Goal: Entertainment & Leisure: Consume media (video, audio)

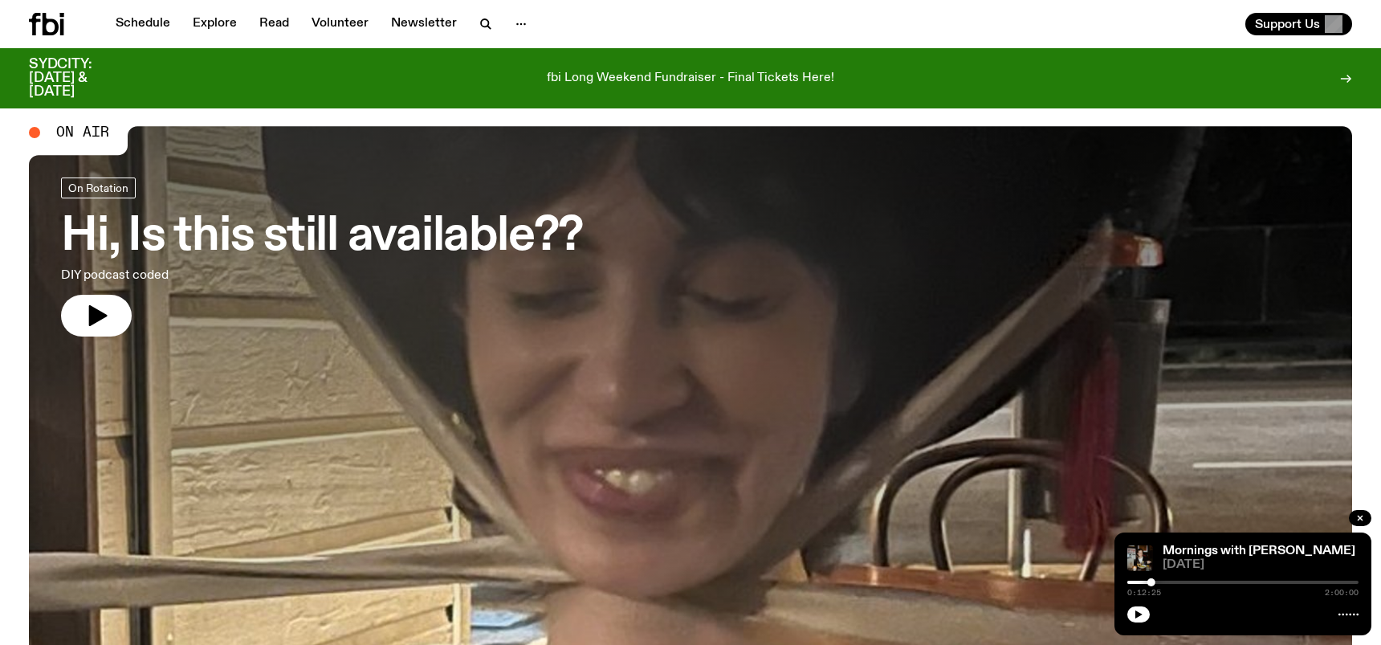
scroll to position [34, 0]
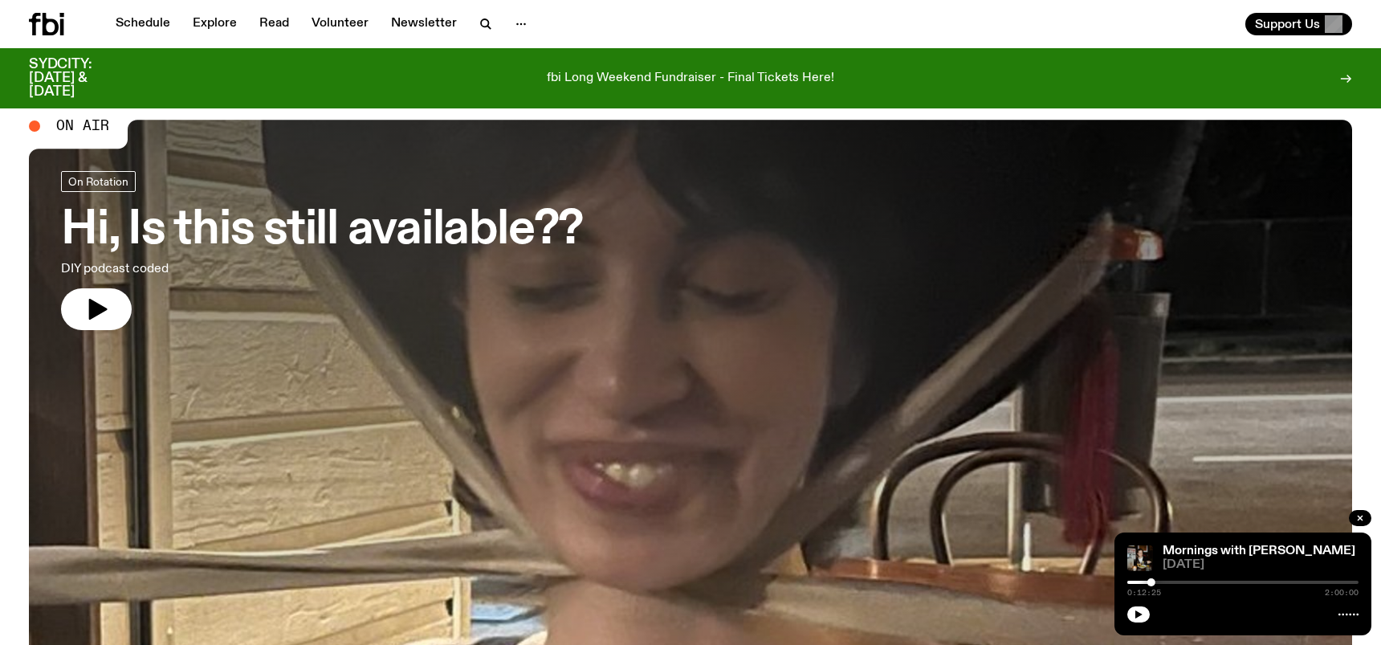
click at [327, 232] on h3 "Hi, Is this still available??" at bounding box center [322, 230] width 522 height 45
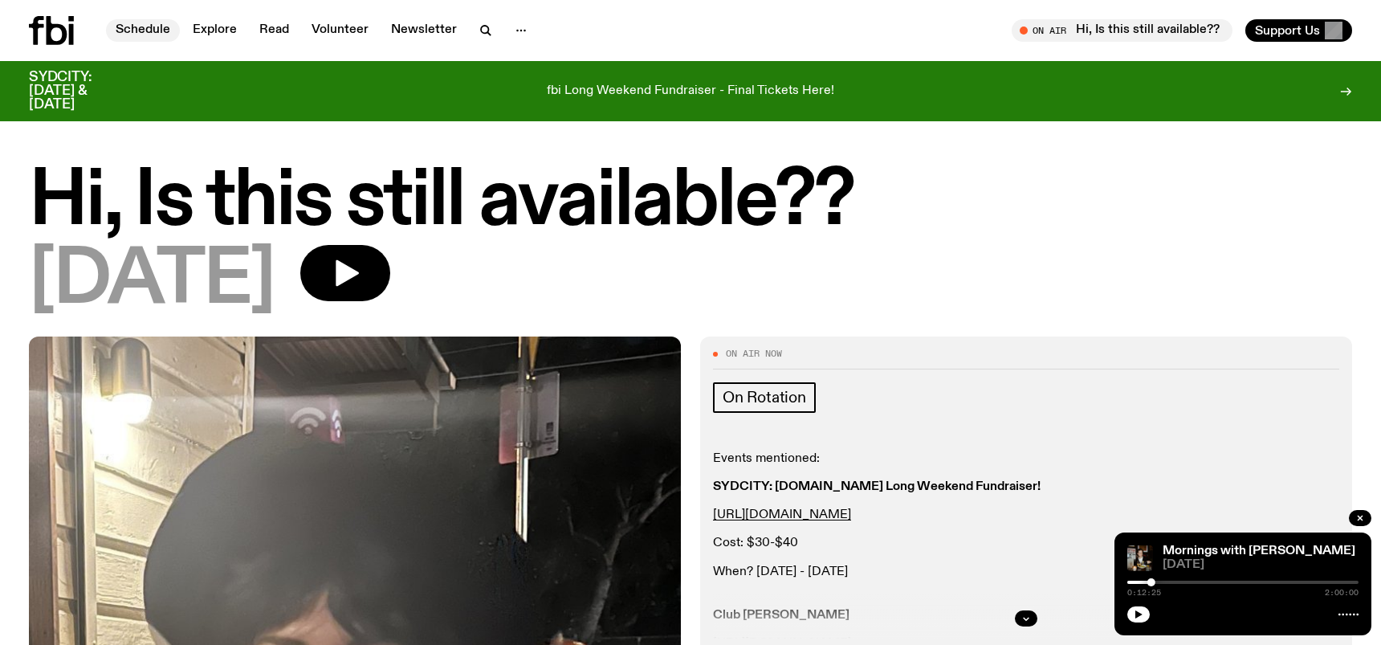
click at [149, 28] on link "Schedule" at bounding box center [143, 30] width 74 height 22
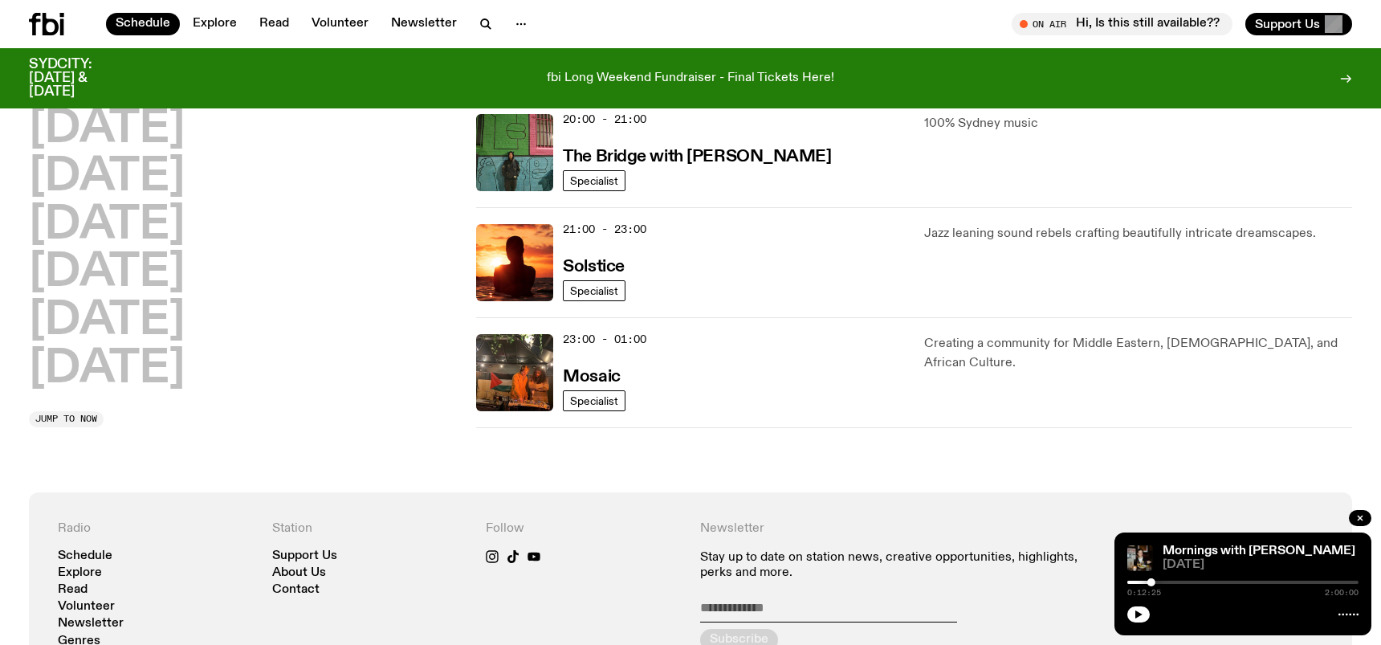
scroll to position [808, 0]
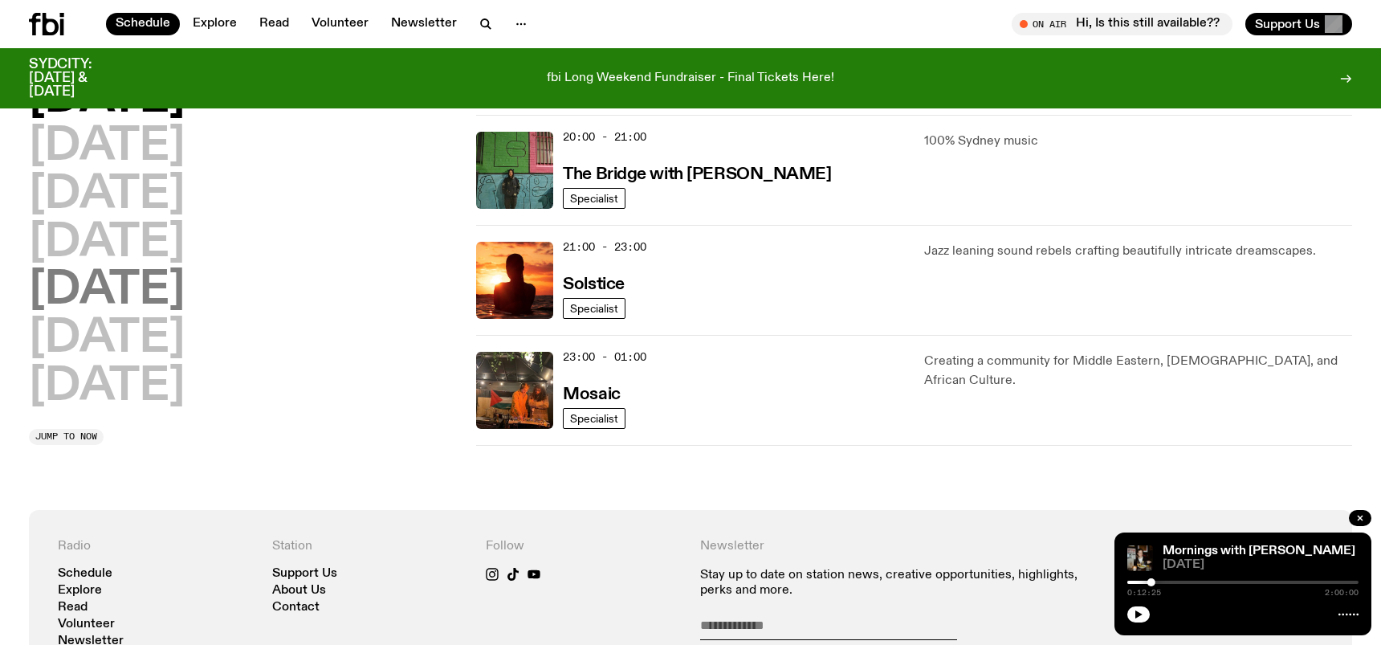
click at [127, 291] on h2 "[DATE]" at bounding box center [107, 291] width 156 height 45
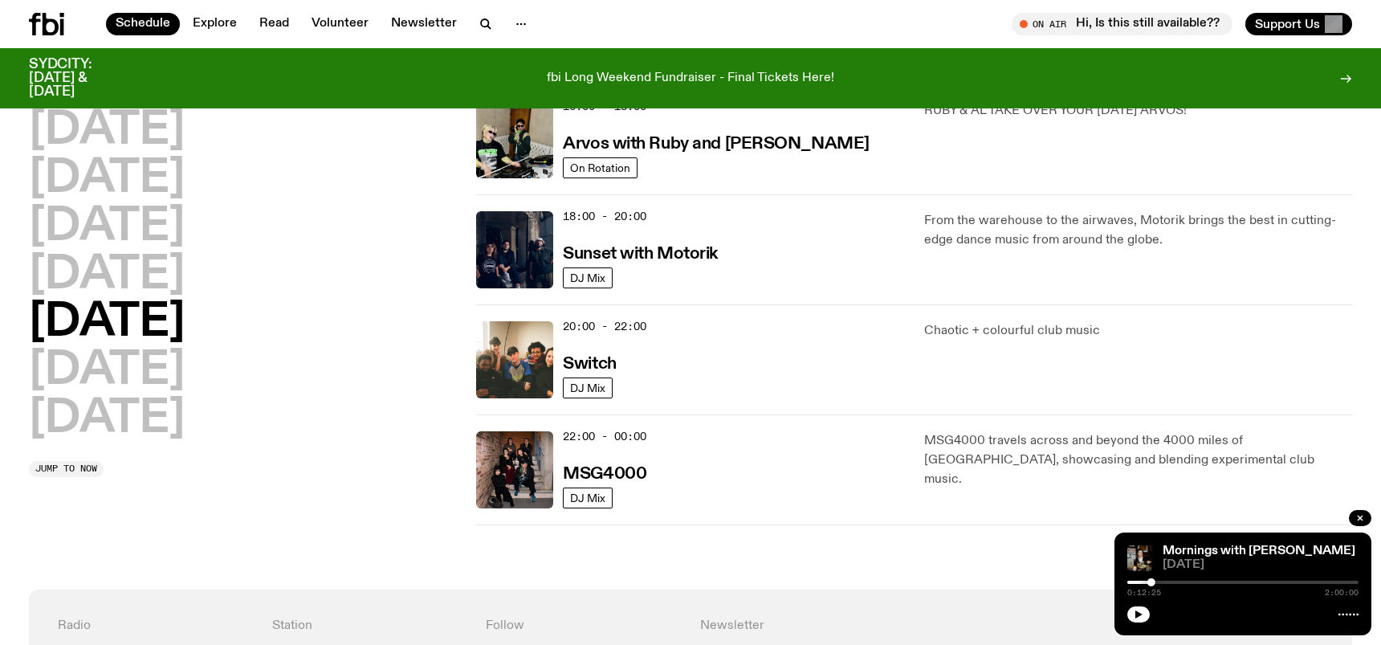
scroll to position [625, 0]
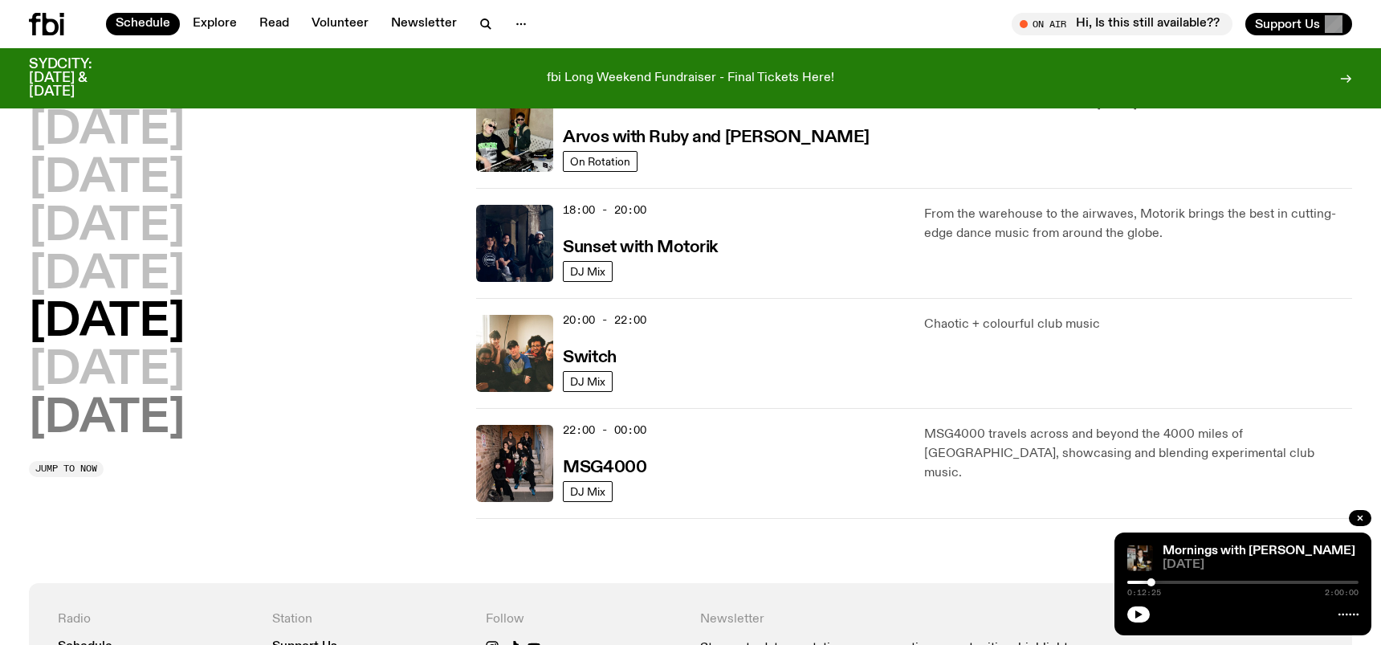
click at [83, 429] on h2 "[DATE]" at bounding box center [107, 419] width 156 height 45
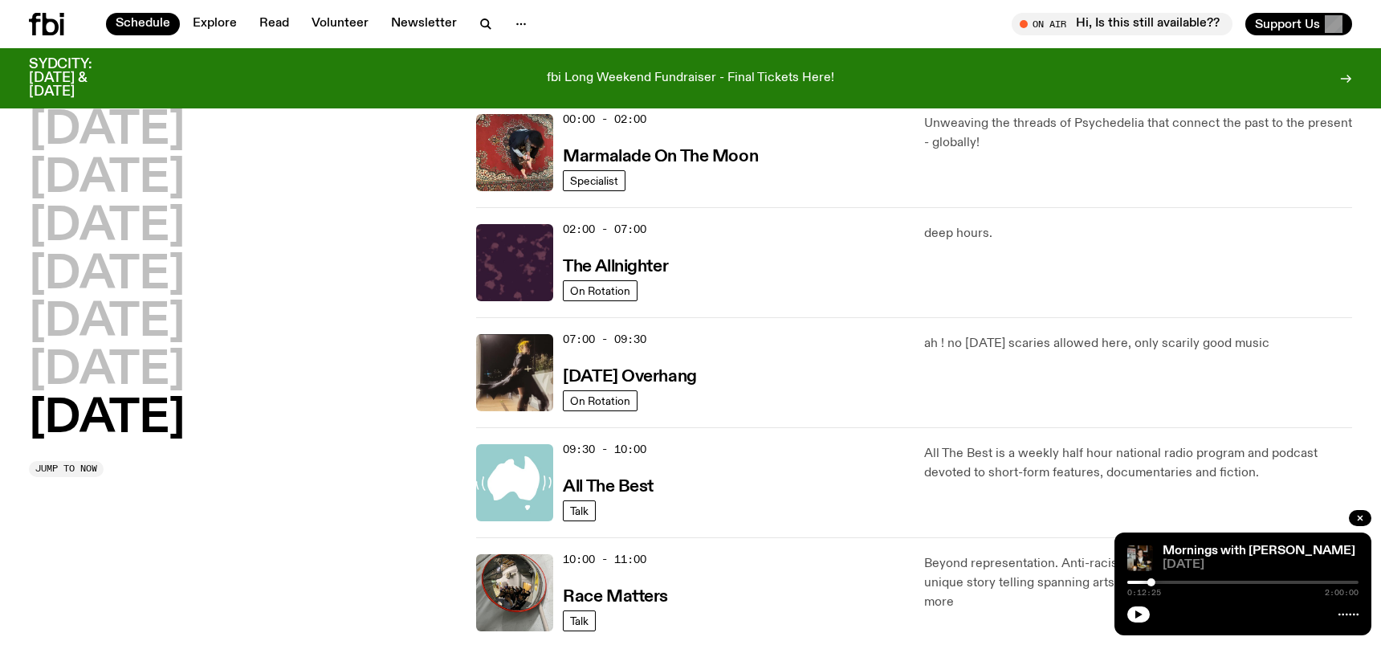
scroll to position [61, 0]
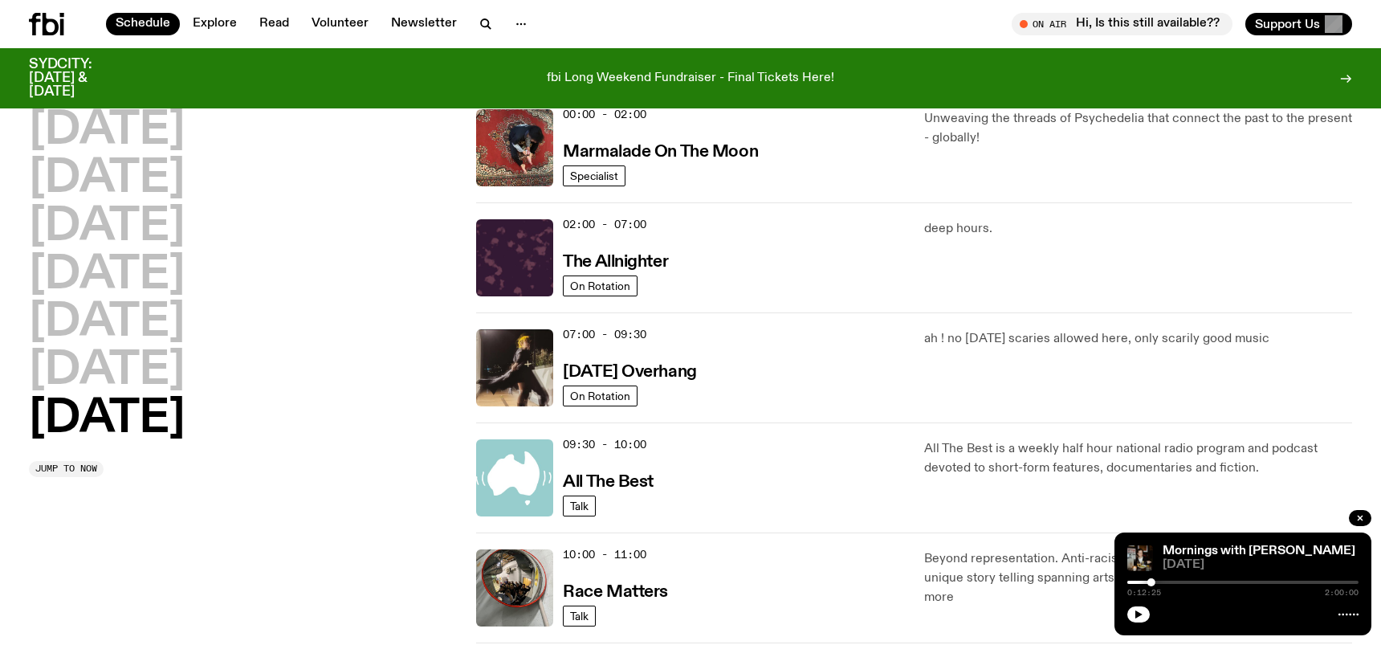
click at [993, 470] on p "All The Best is a weekly half hour national radio program and podcast devoted t…" at bounding box center [1138, 458] width 428 height 39
click at [629, 474] on h3 "All The Best" at bounding box center [608, 482] width 91 height 17
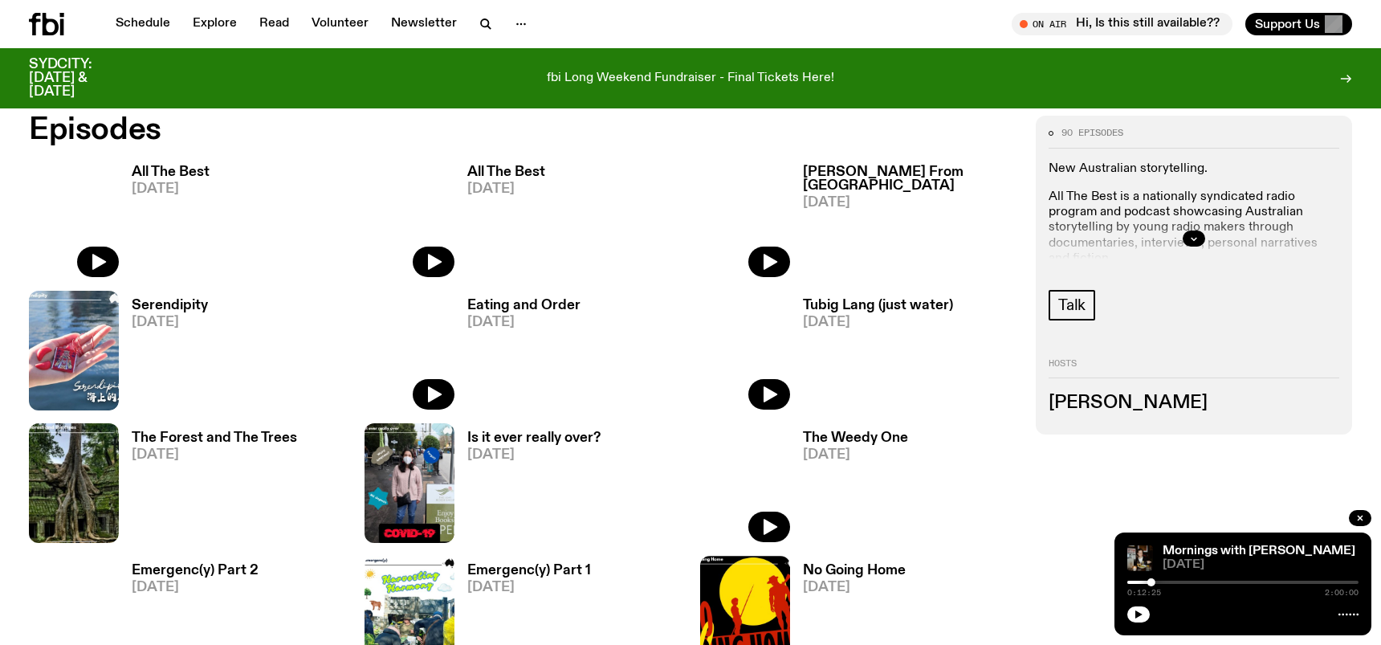
scroll to position [898, 0]
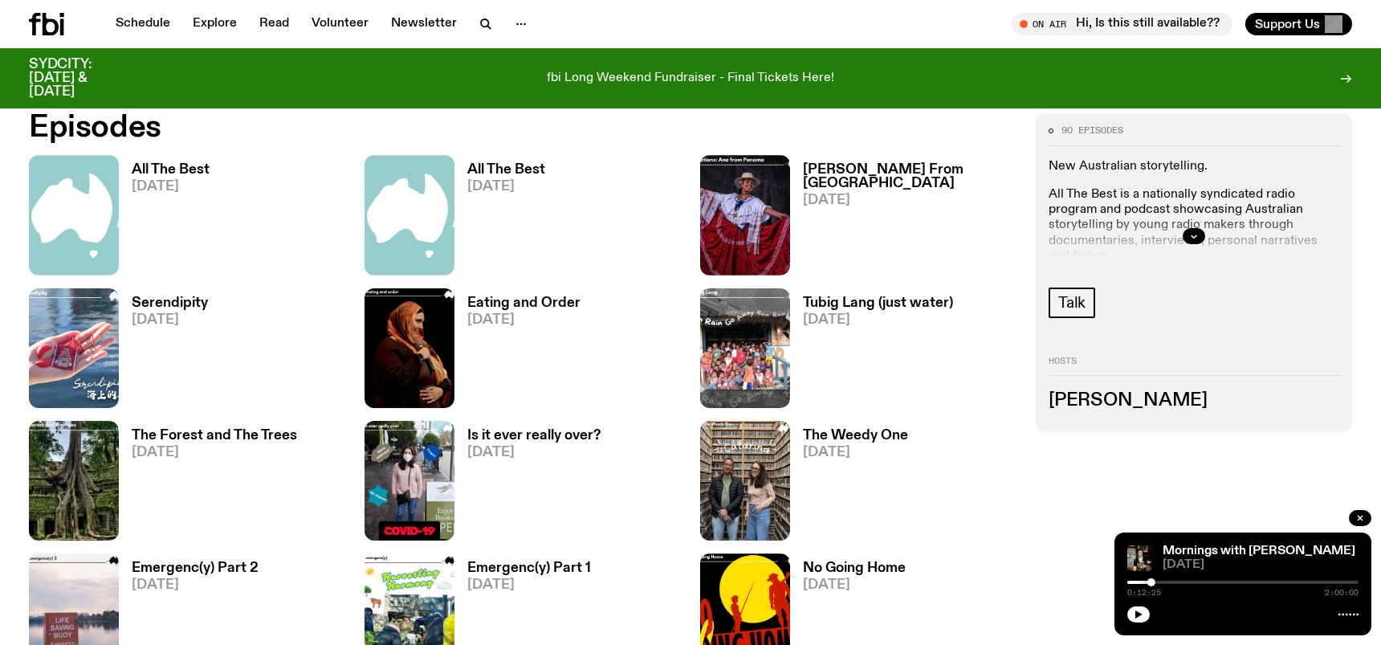
click at [171, 185] on span "[DATE]" at bounding box center [171, 187] width 78 height 14
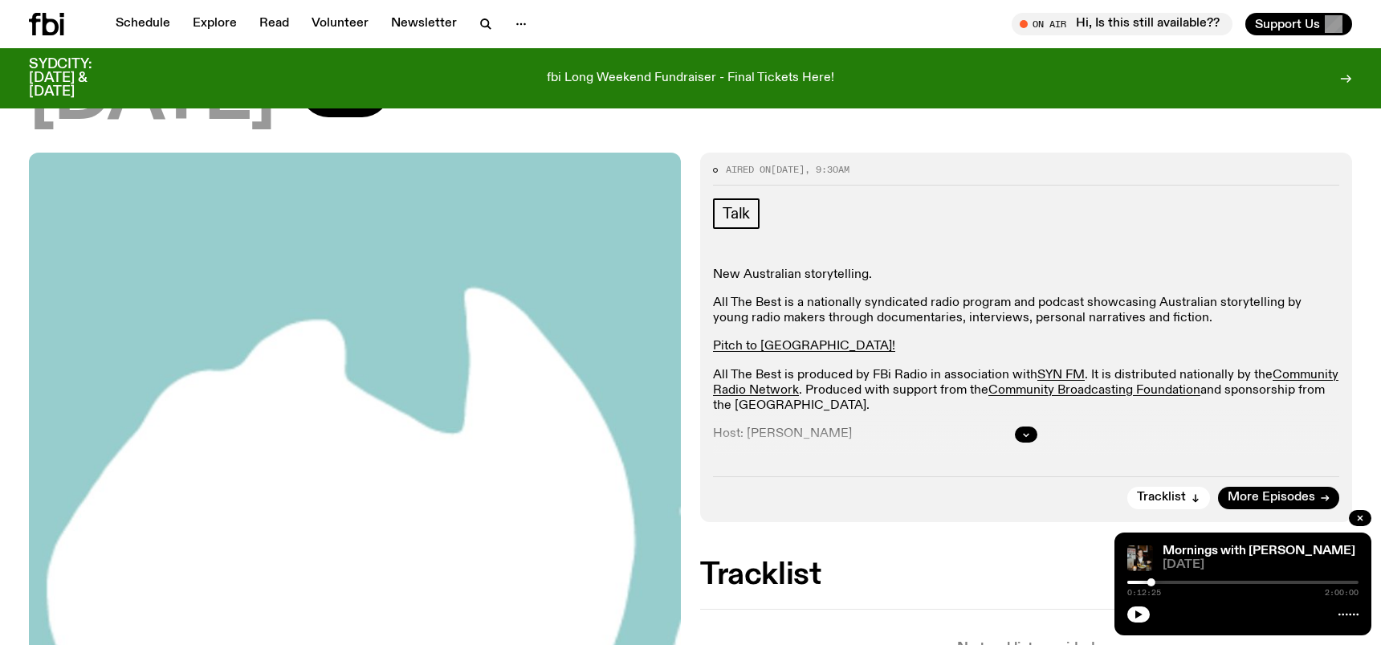
scroll to position [177, 0]
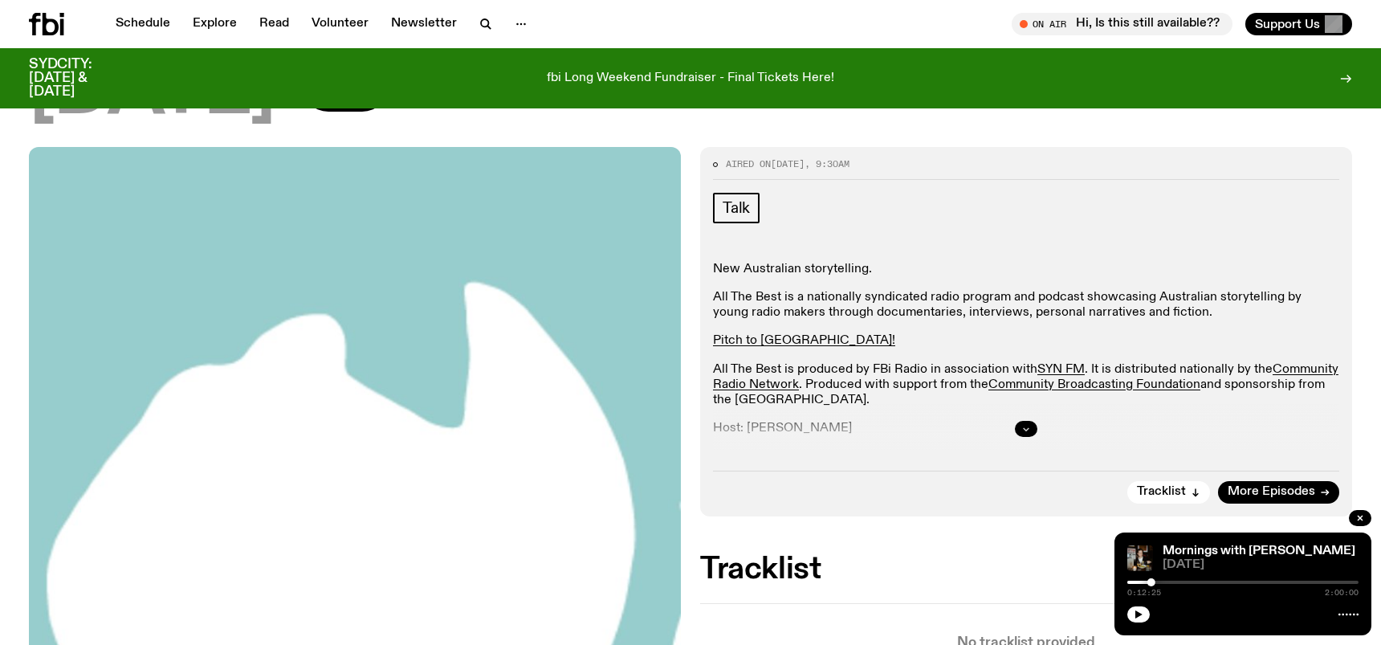
click at [1027, 429] on icon "button" at bounding box center [1026, 429] width 10 height 10
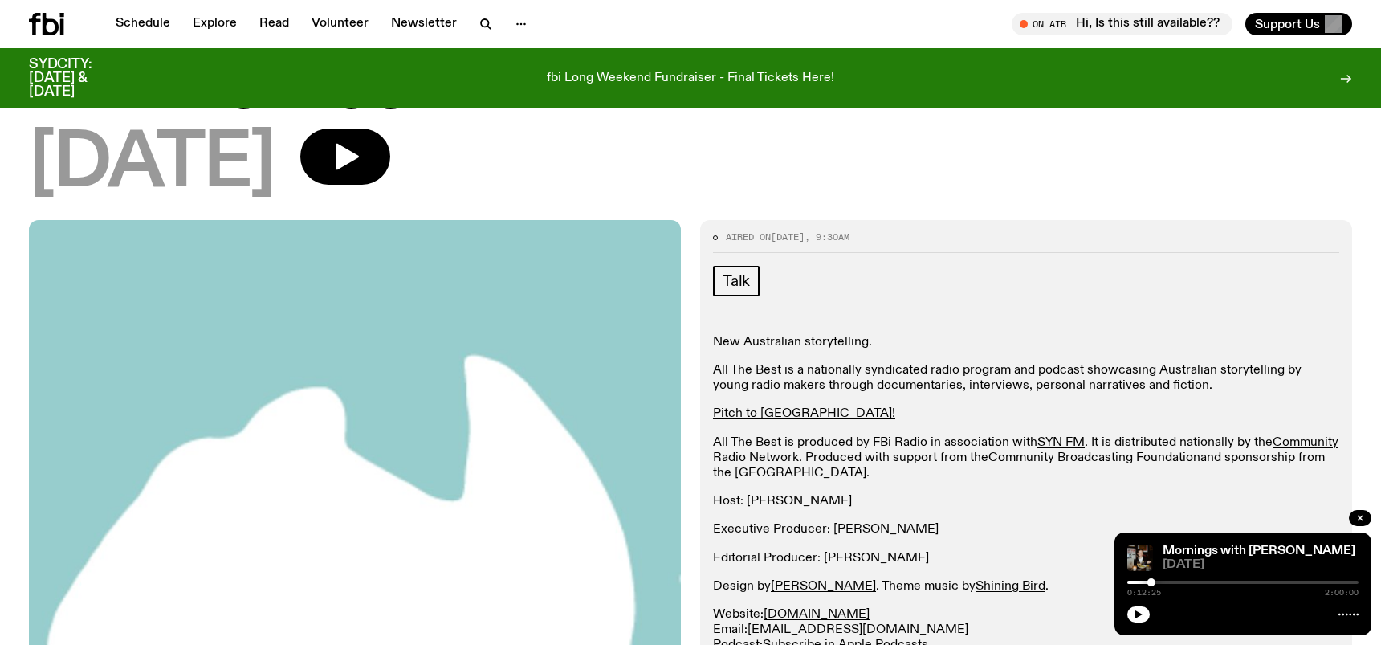
scroll to position [102, 0]
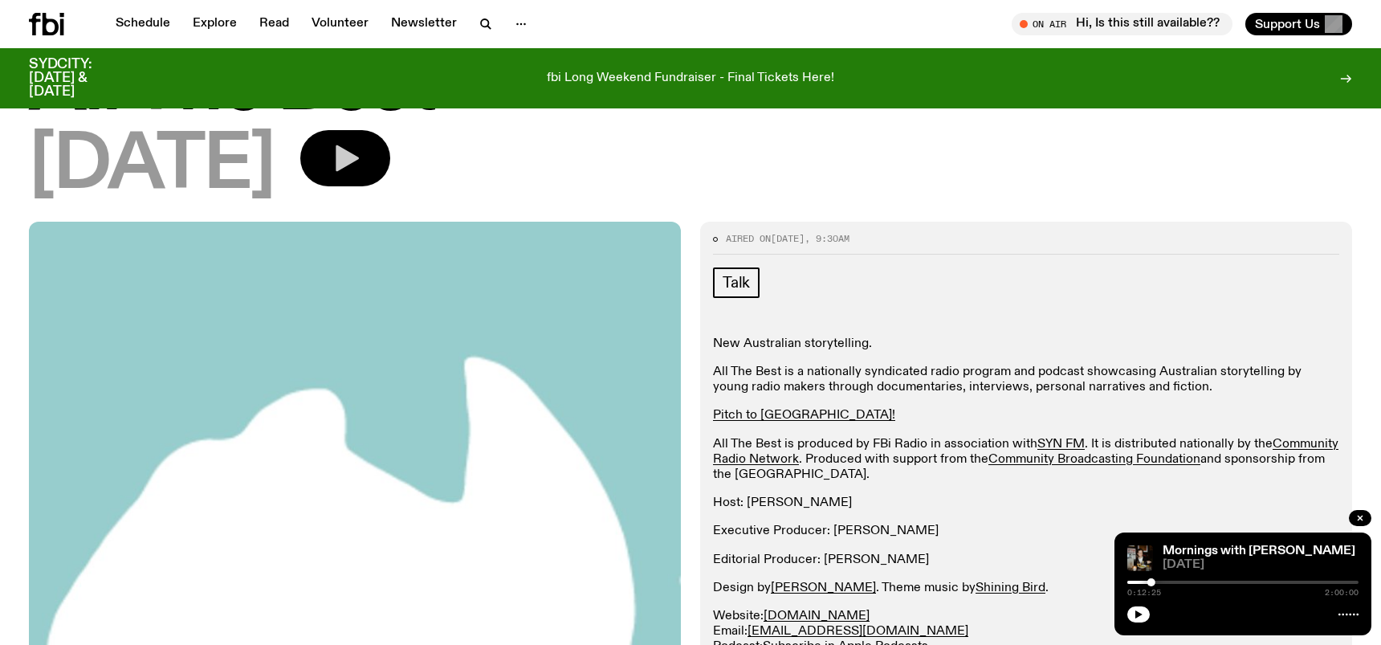
click at [361, 165] on icon "button" at bounding box center [345, 158] width 32 height 32
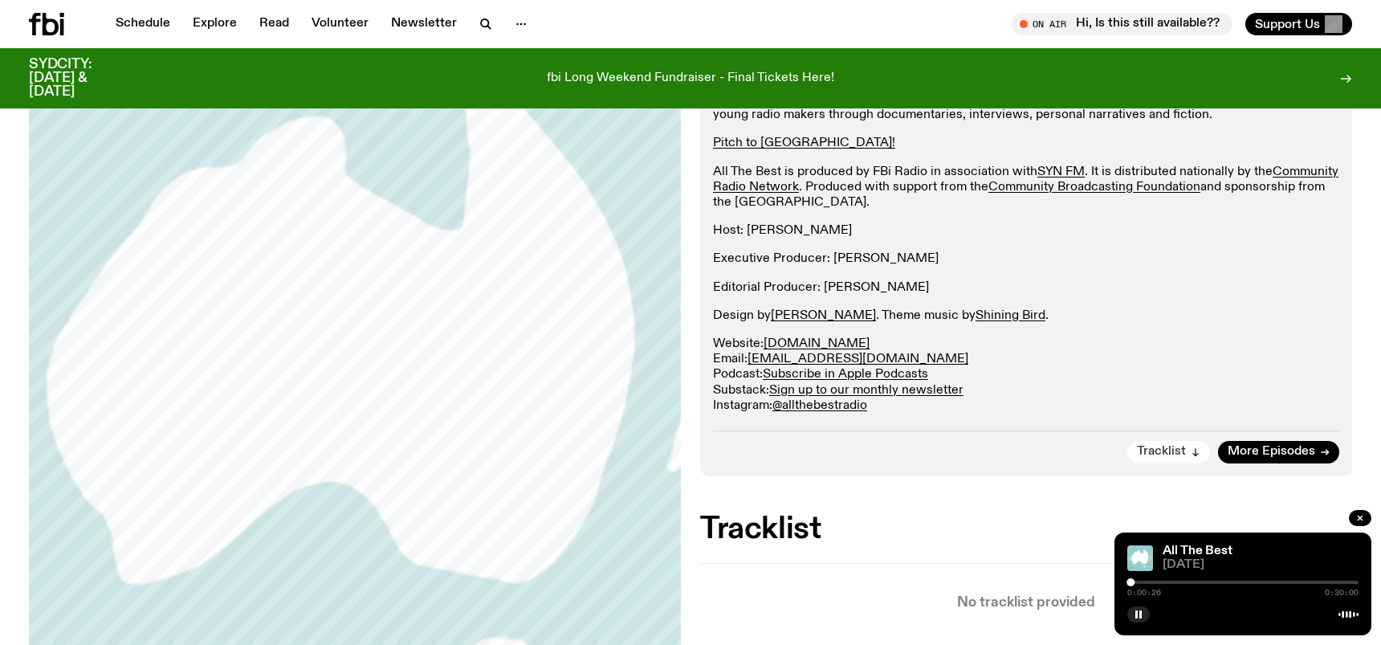
scroll to position [380, 0]
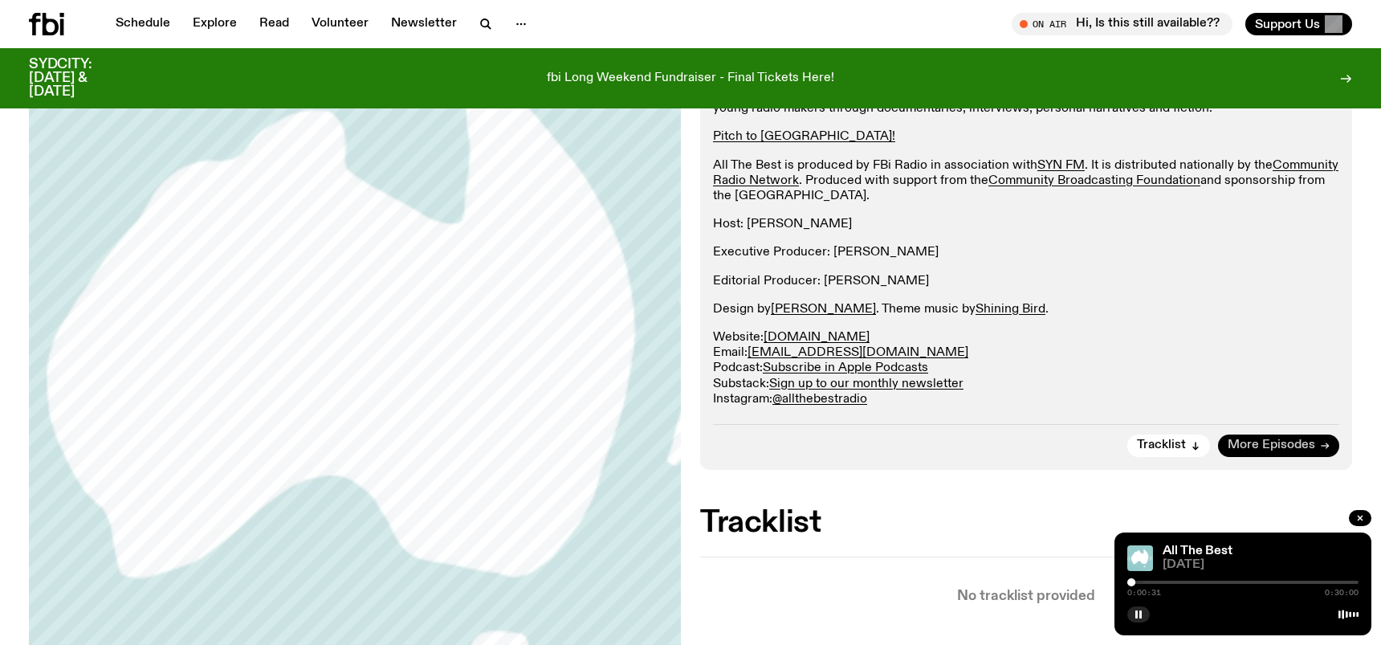
click at [1235, 450] on span "More Episodes" at bounding box center [1270, 445] width 87 height 12
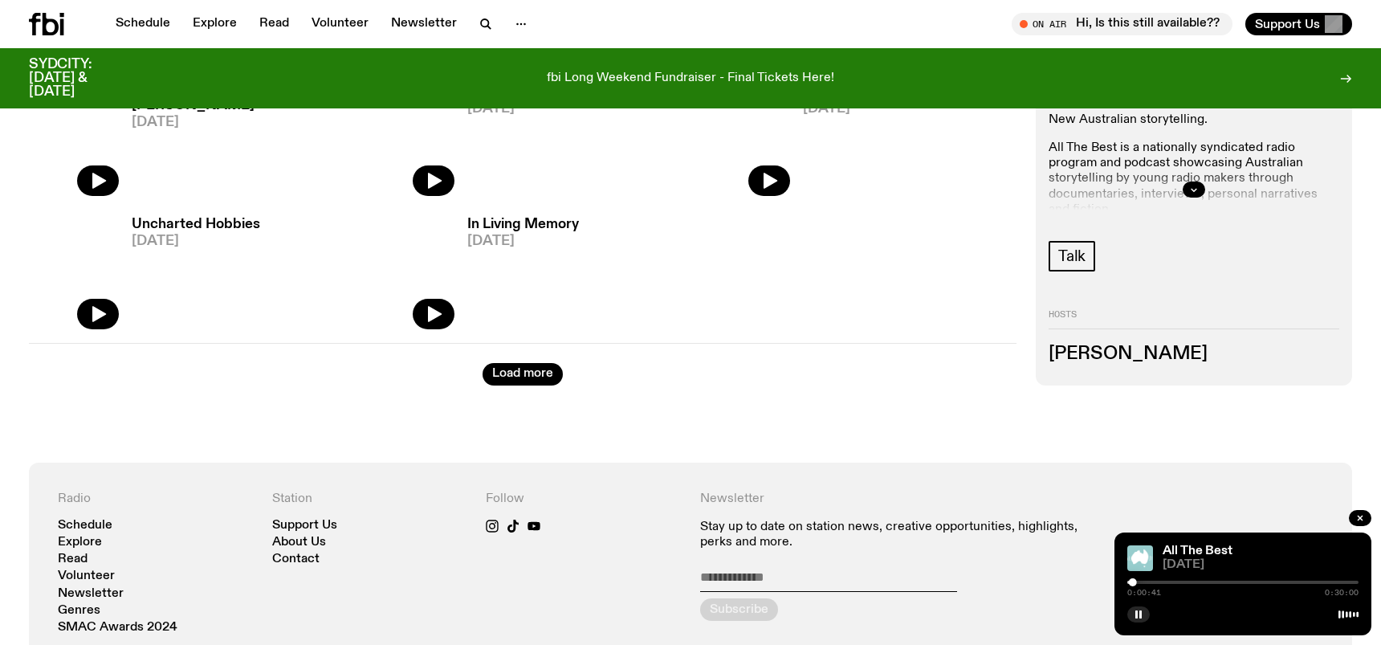
scroll to position [3248, 0]
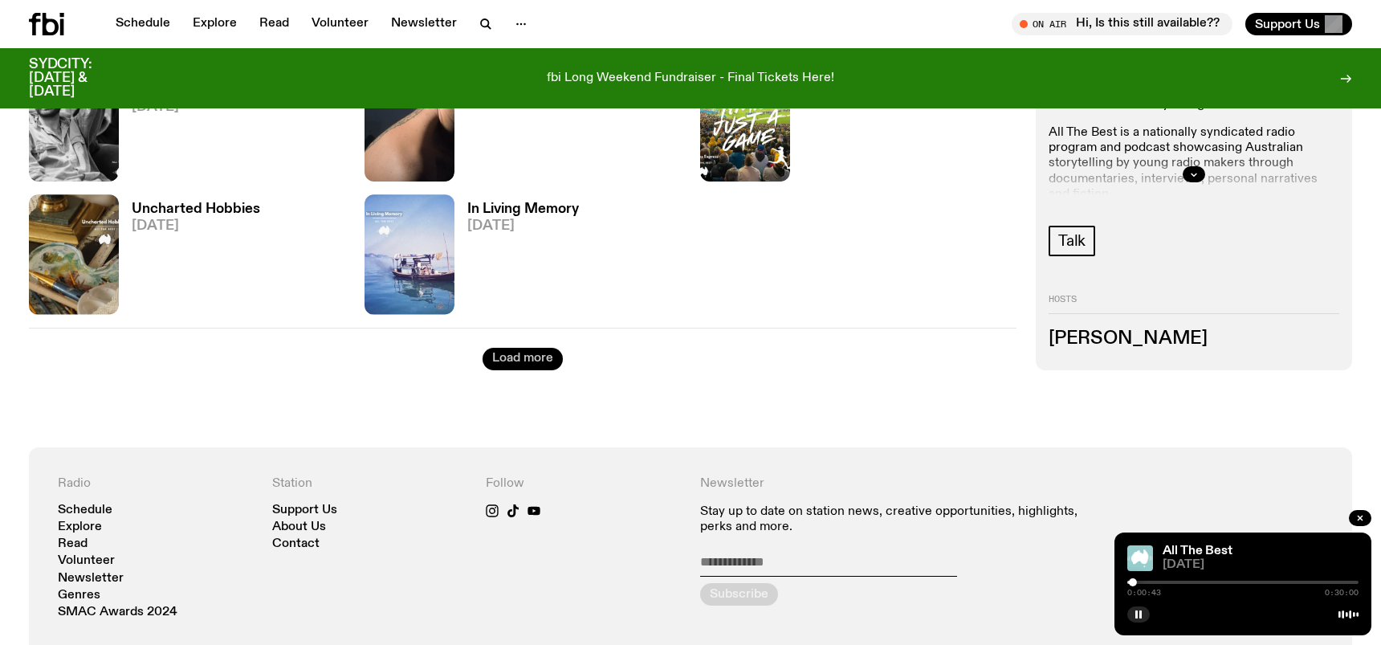
click at [525, 352] on button "Load more" at bounding box center [522, 359] width 80 height 22
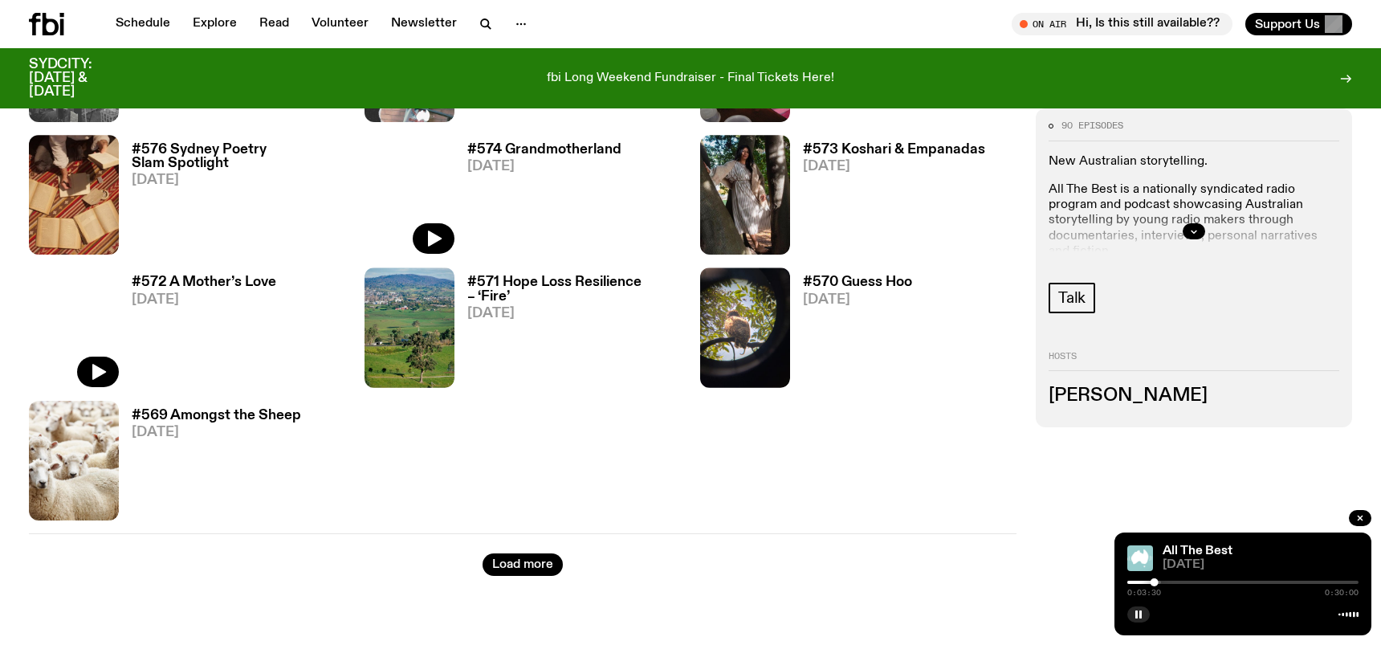
scroll to position [4509, 0]
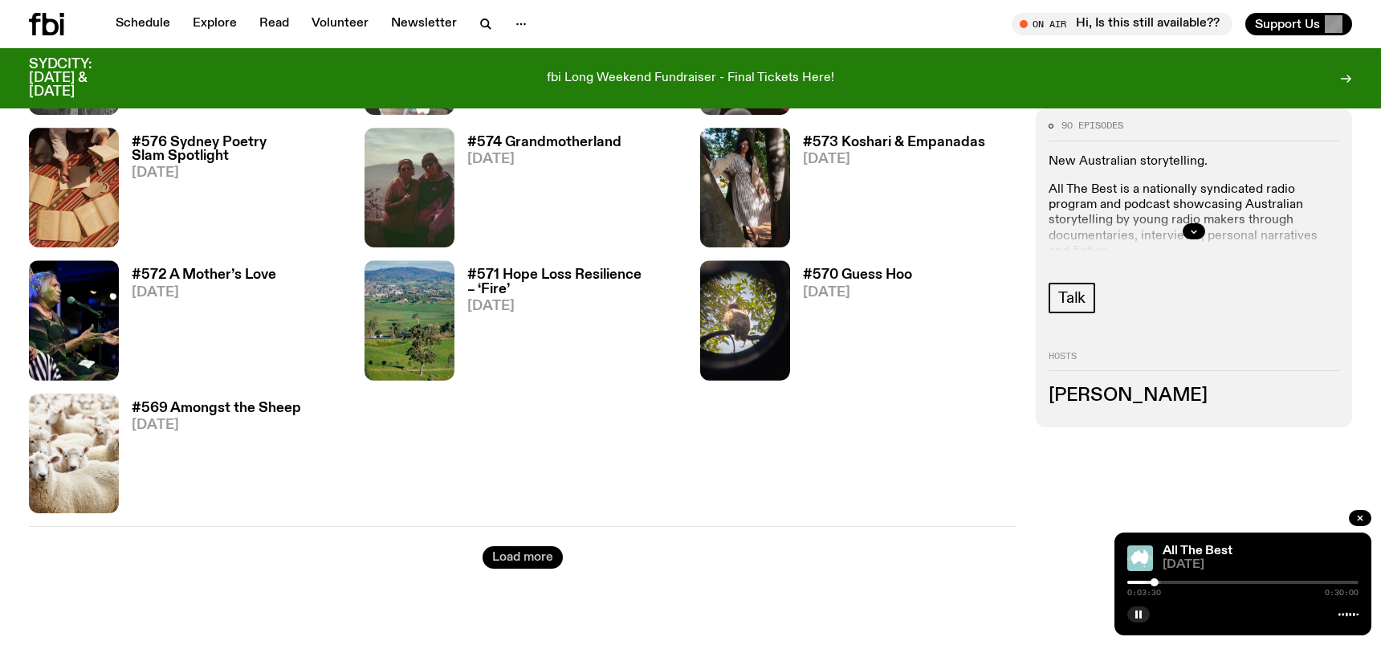
click at [499, 548] on button "Load more" at bounding box center [522, 557] width 80 height 22
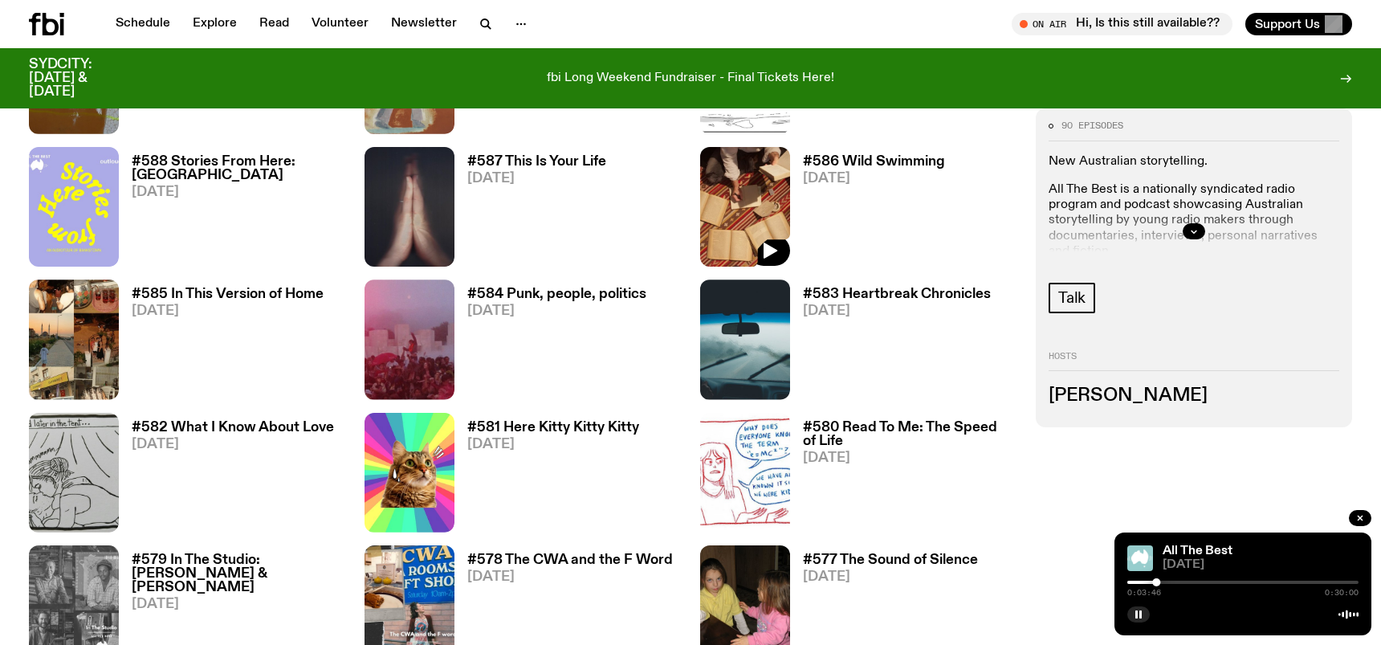
scroll to position [3928, 0]
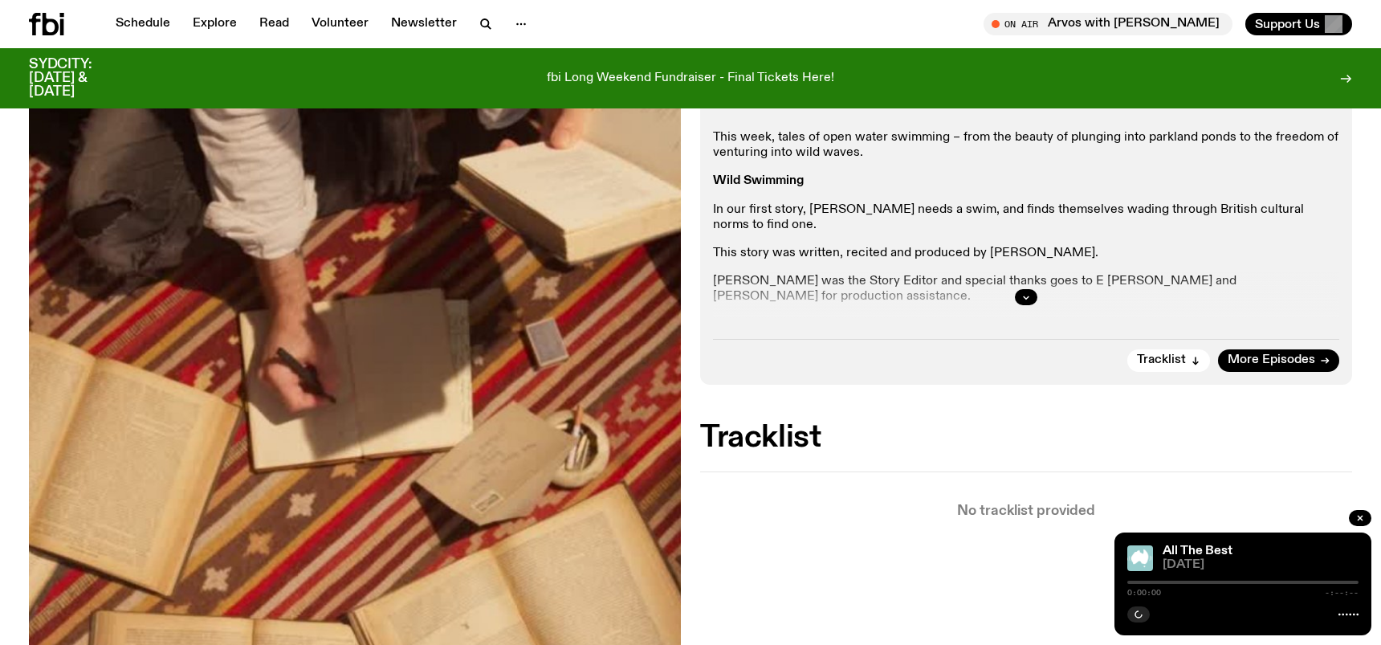
scroll to position [324, 0]
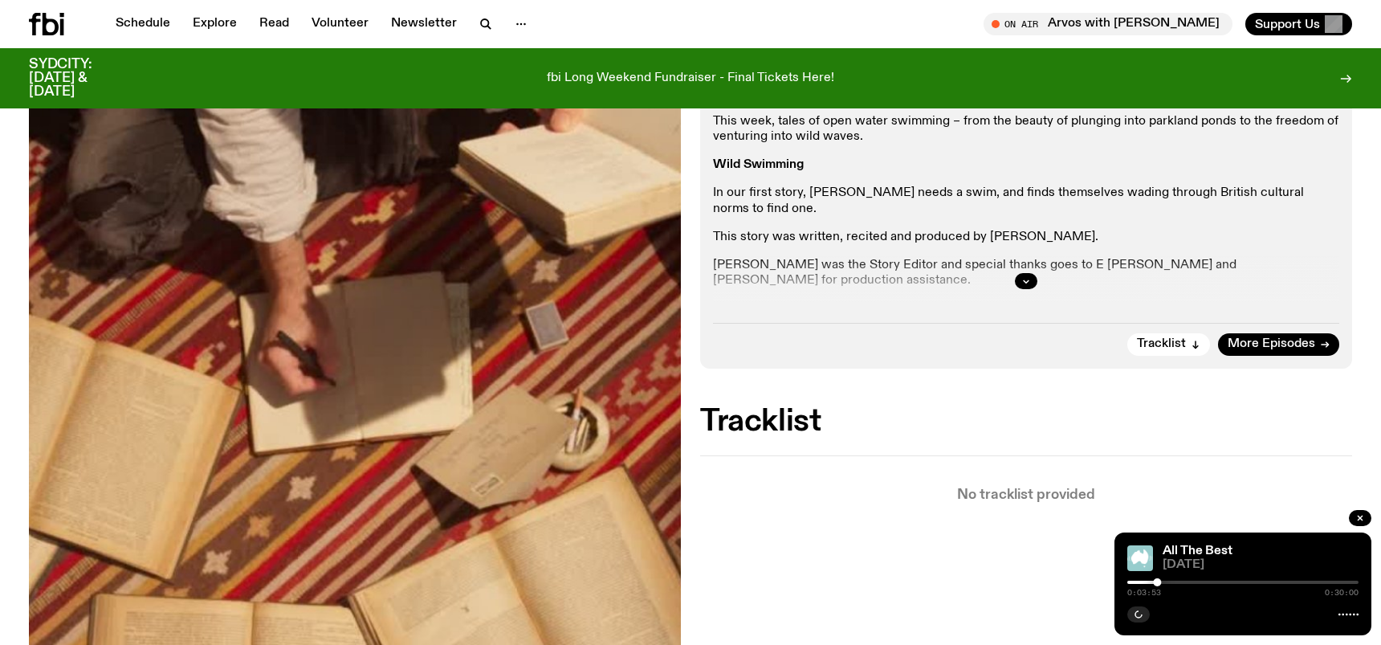
click at [1033, 269] on div at bounding box center [1026, 280] width 626 height 51
click at [1019, 273] on button "button" at bounding box center [1026, 281] width 22 height 16
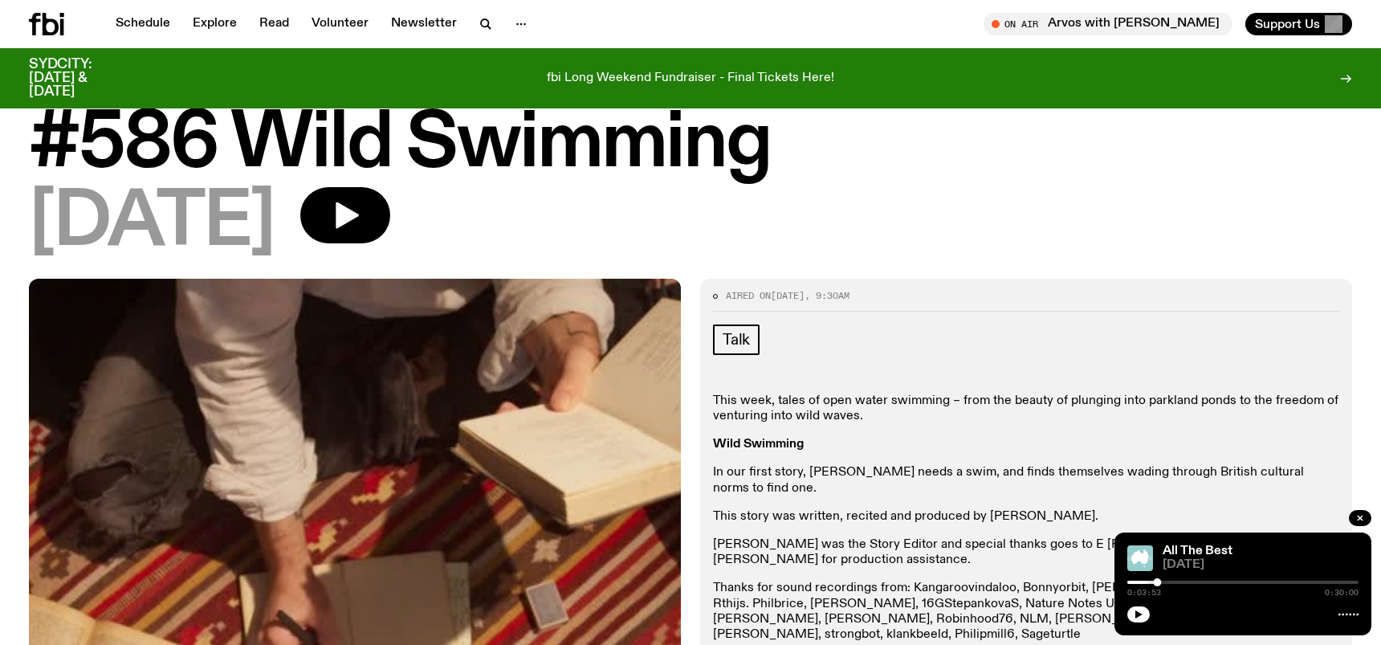
scroll to position [45, 0]
click at [1357, 516] on icon "button" at bounding box center [1359, 517] width 5 height 5
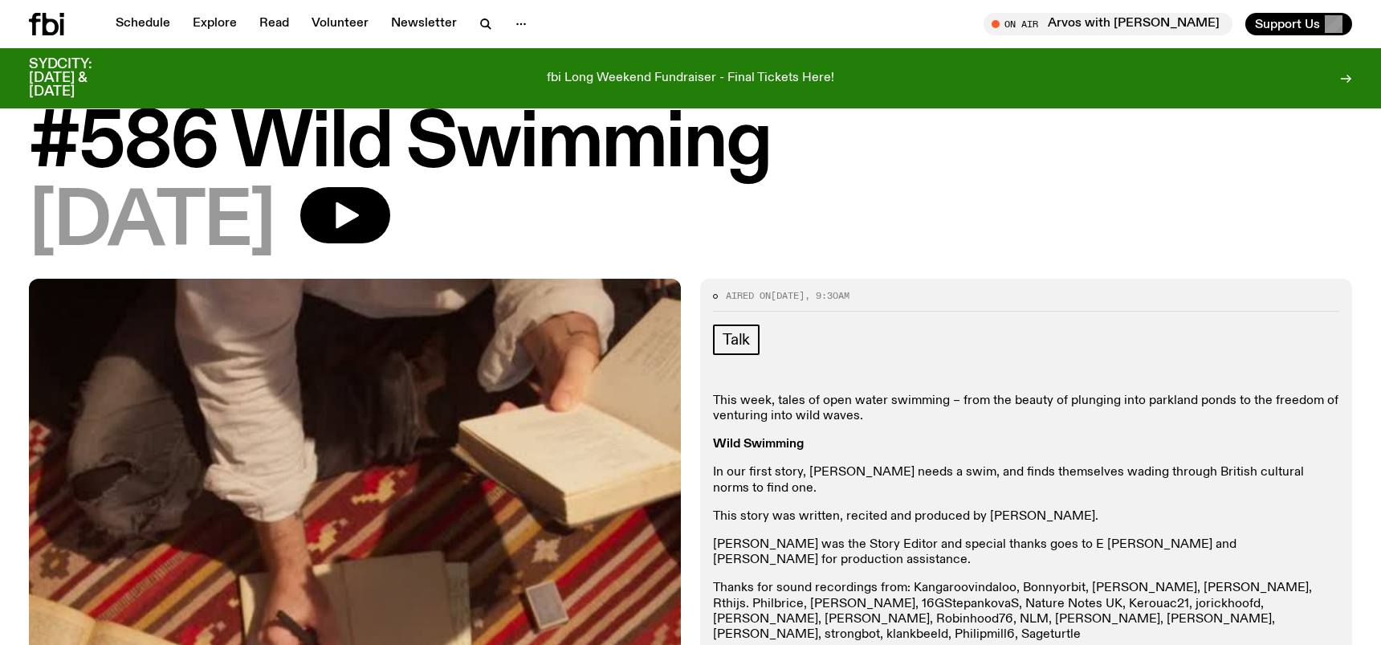
click at [54, 21] on icon at bounding box center [51, 24] width 16 height 22
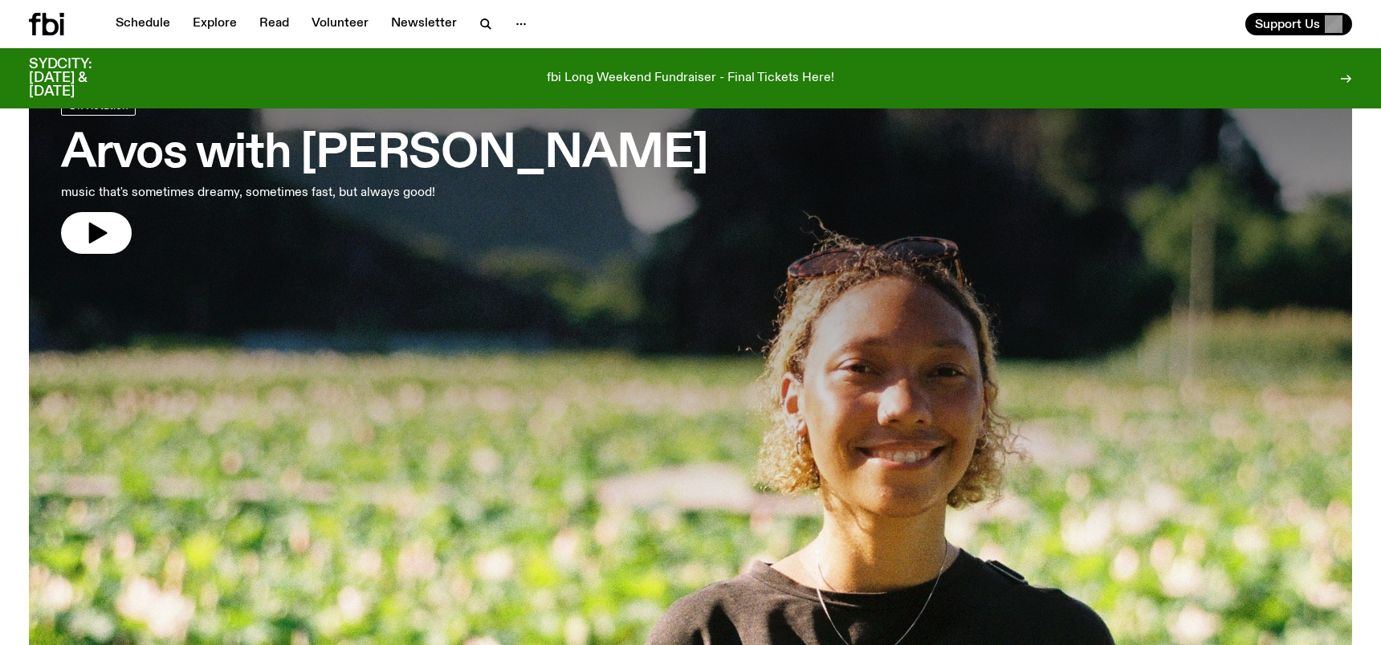
scroll to position [134, 0]
